Goal: Task Accomplishment & Management: Use online tool/utility

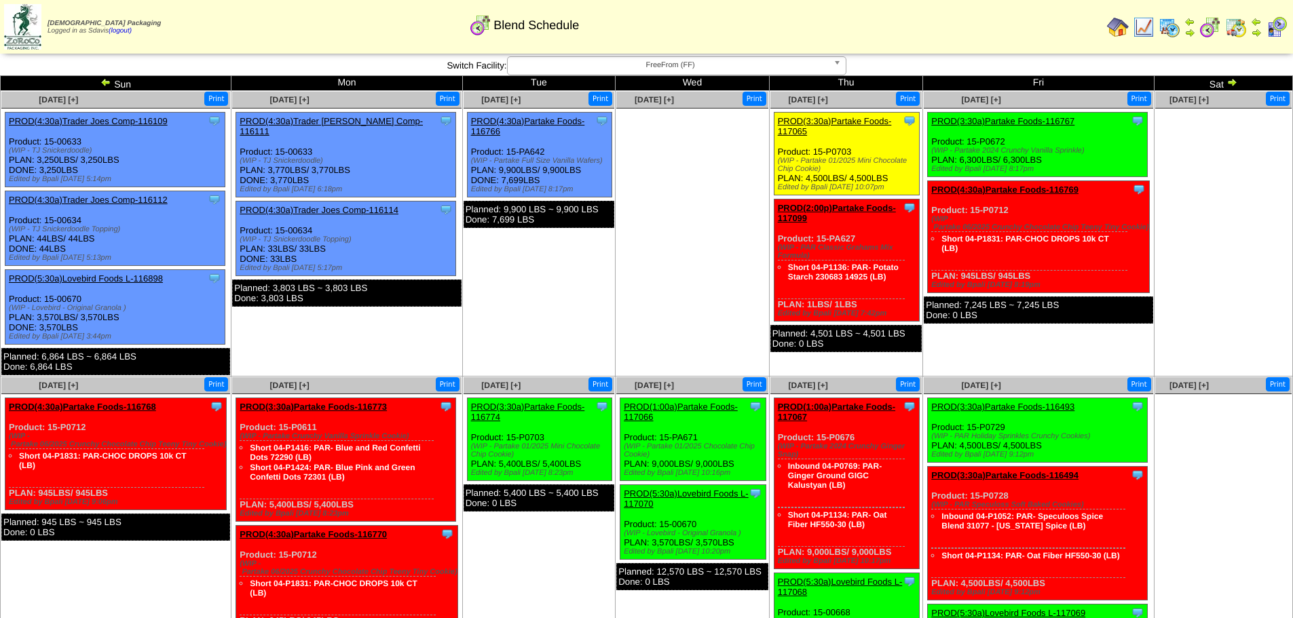
click at [1040, 191] on link "PROD(4:30a)Partake Foods-116769" at bounding box center [1004, 190] width 147 height 10
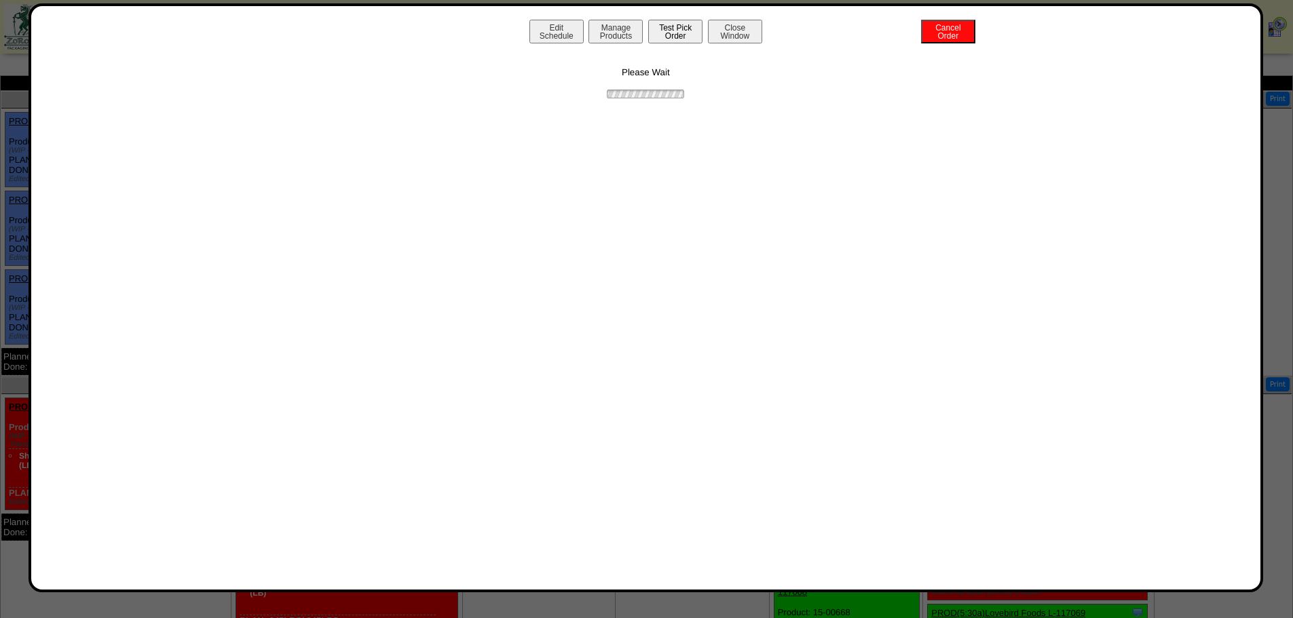
click at [670, 36] on button "Test Pick Order" at bounding box center [675, 32] width 54 height 24
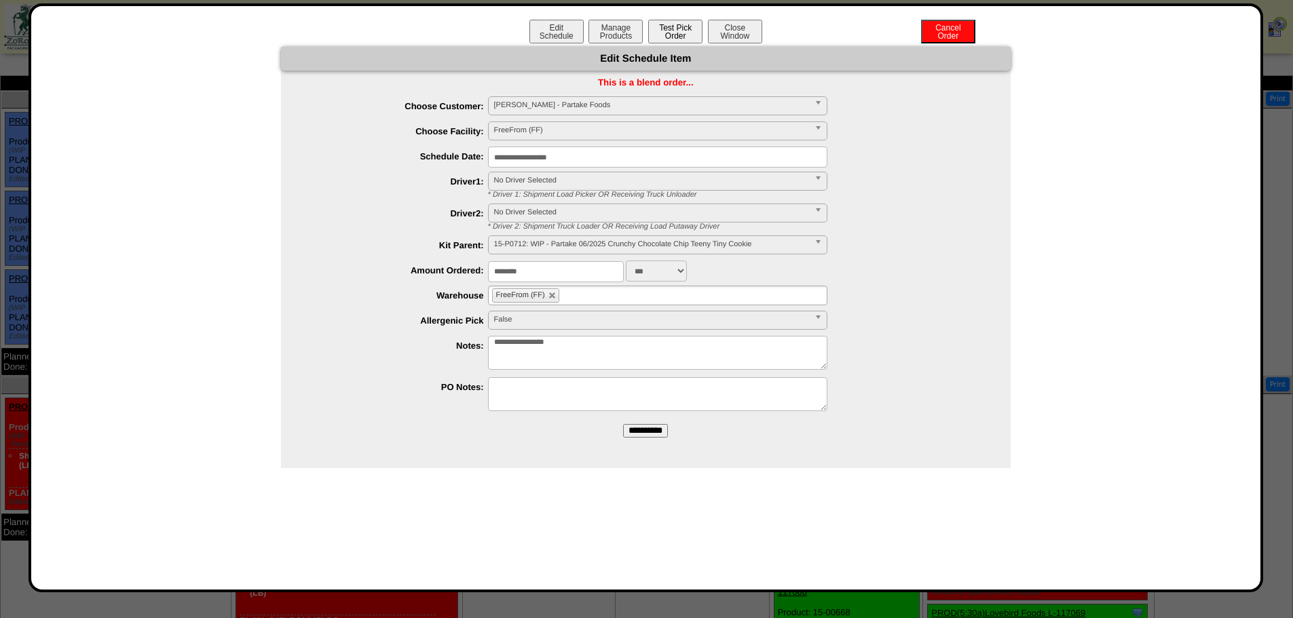
click at [681, 31] on button "Test Pick Order" at bounding box center [675, 32] width 54 height 24
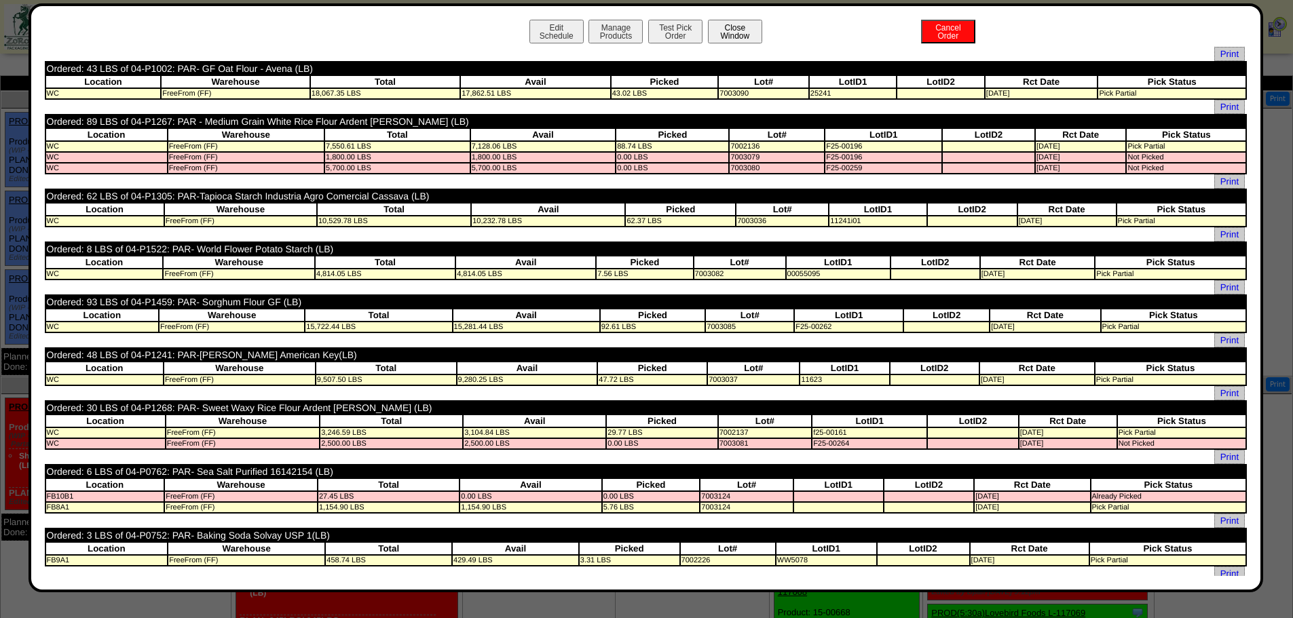
click at [727, 34] on button "Close Window" at bounding box center [735, 32] width 54 height 24
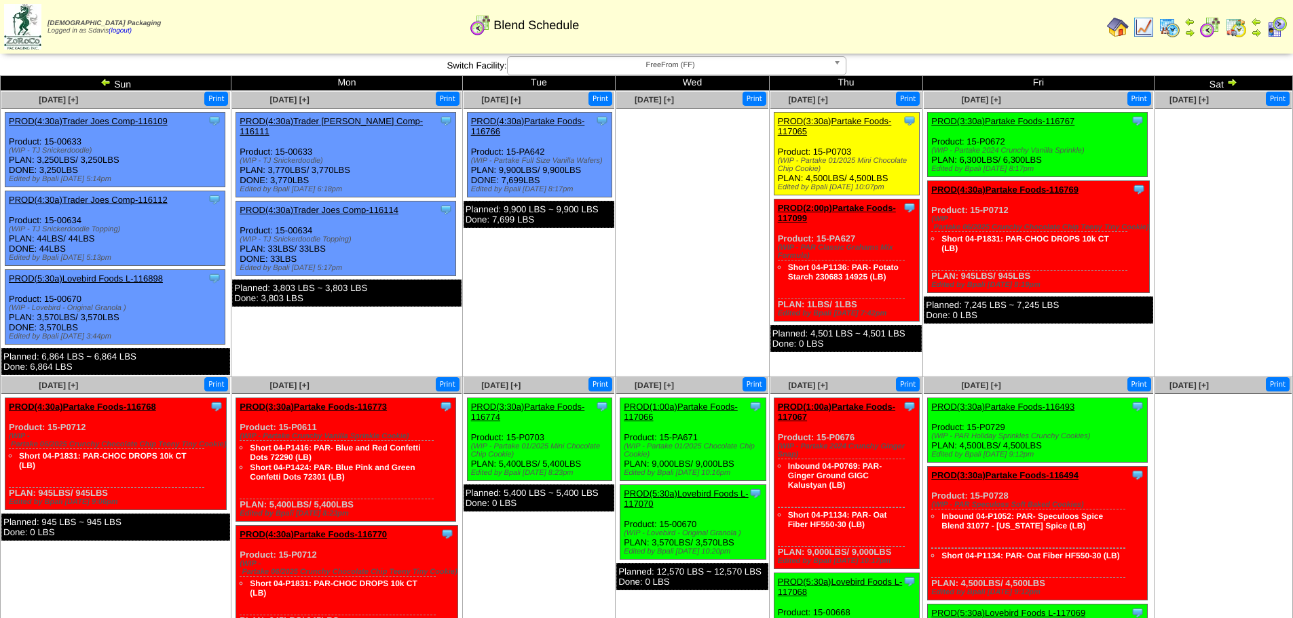
click at [1029, 186] on link "PROD(4:30a)Partake Foods-116769" at bounding box center [1004, 190] width 147 height 10
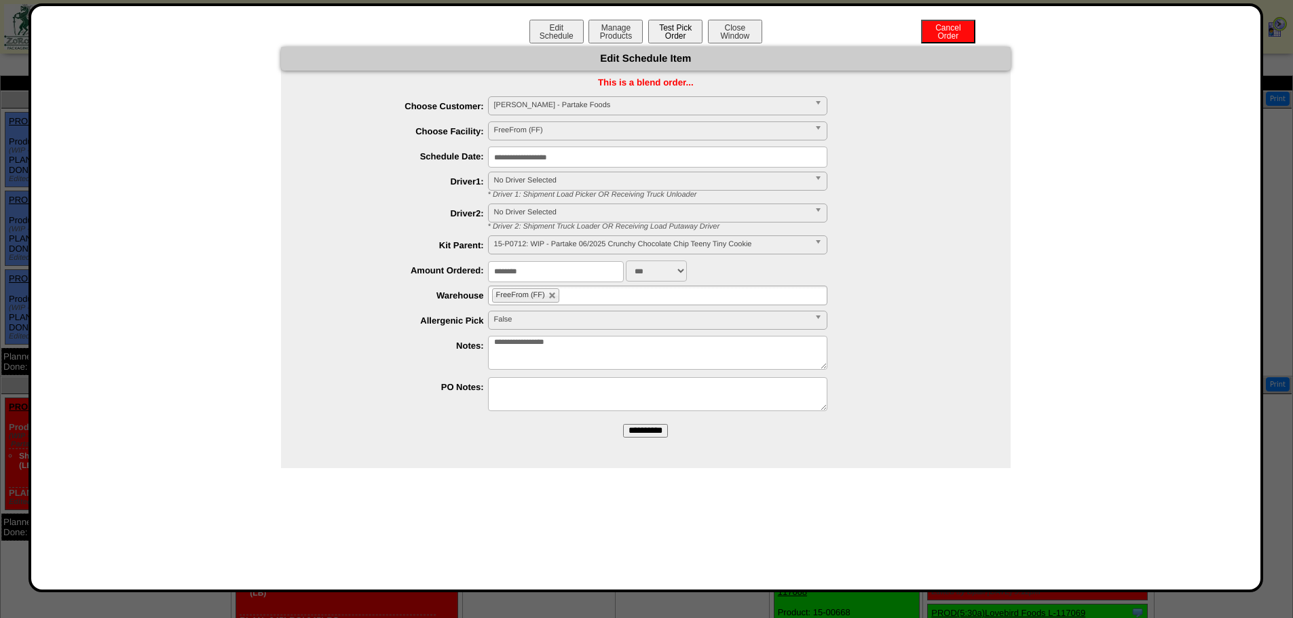
click at [673, 34] on button "Test Pick Order" at bounding box center [675, 32] width 54 height 24
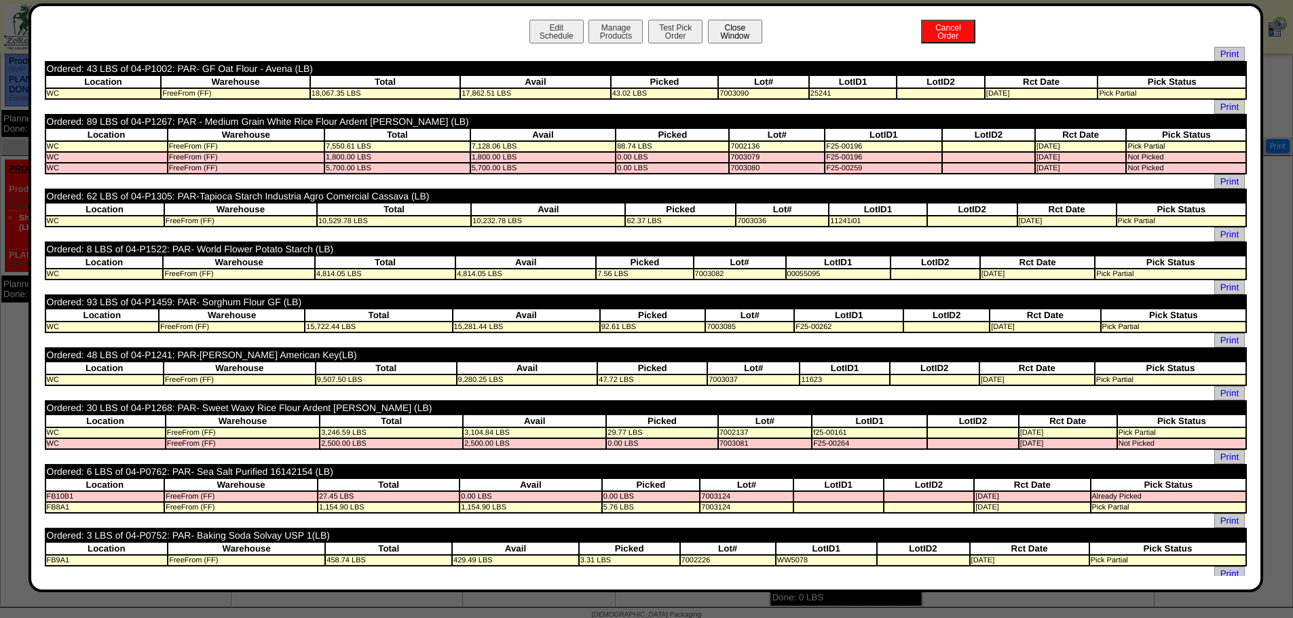
click at [723, 34] on button "Close Window" at bounding box center [735, 32] width 54 height 24
